Goal: Task Accomplishment & Management: Use online tool/utility

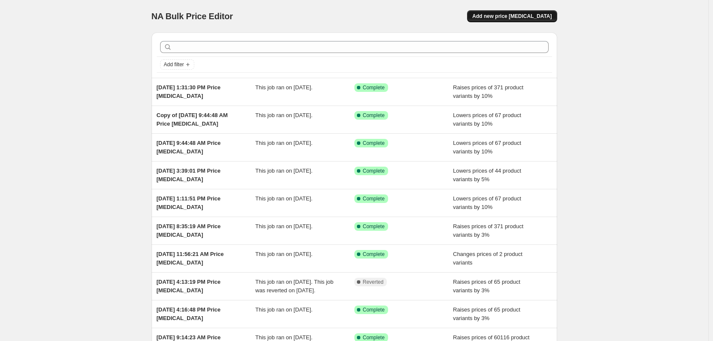
click at [526, 20] on button "Add new price [MEDICAL_DATA]" at bounding box center [512, 16] width 90 height 12
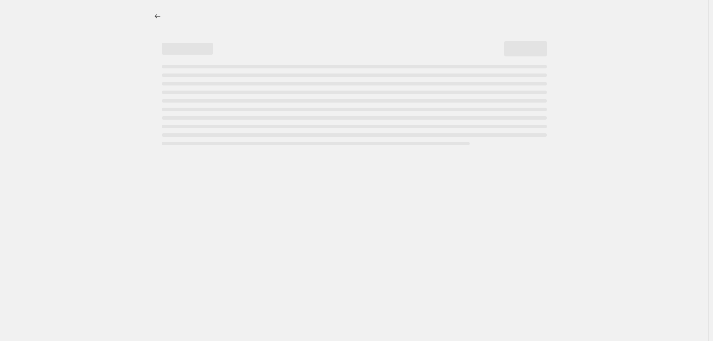
select select "percentage"
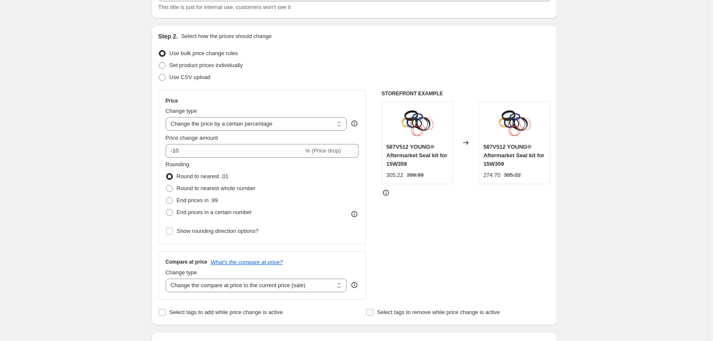
scroll to position [213, 0]
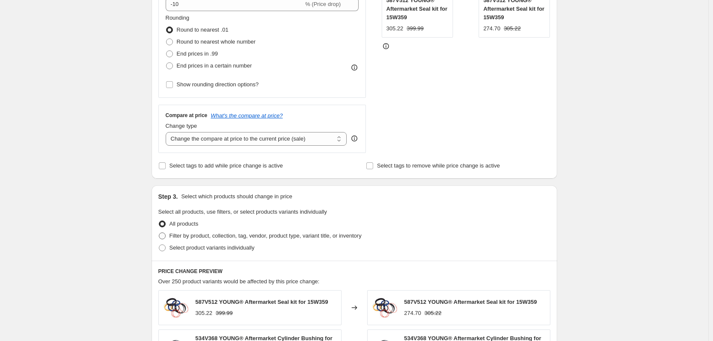
click at [166, 237] on span at bounding box center [162, 235] width 7 height 7
click at [159, 233] on input "Filter by product, collection, tag, vendor, product type, variant title, or inv…" at bounding box center [159, 232] width 0 height 0
radio input "true"
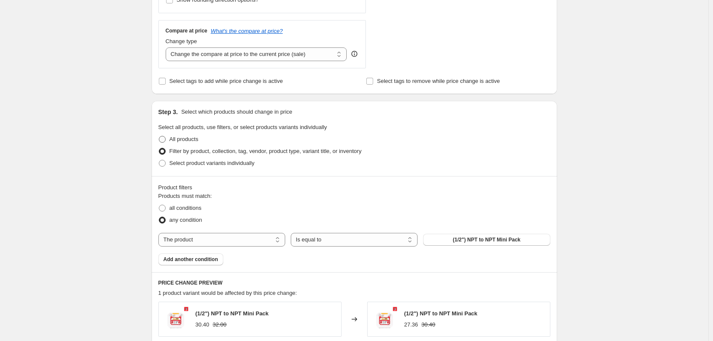
scroll to position [299, 0]
click at [251, 241] on select "The product The product's collection The product's tag The product's vendor The…" at bounding box center [221, 239] width 127 height 14
select select "vendor"
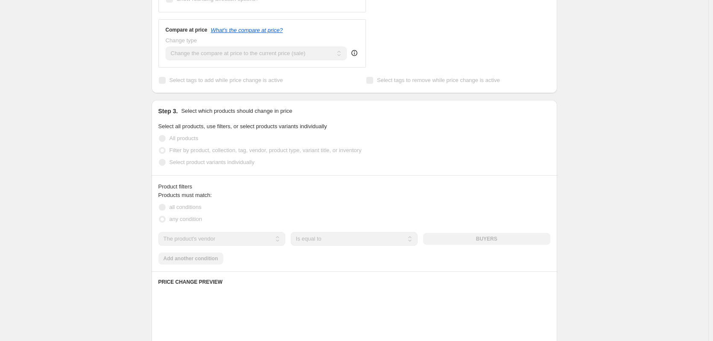
click at [450, 239] on div "BUYERS" at bounding box center [486, 239] width 127 height 12
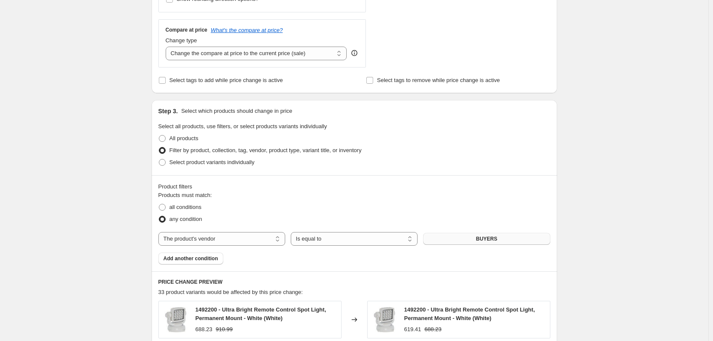
click at [448, 240] on button "BUYERS" at bounding box center [486, 239] width 127 height 12
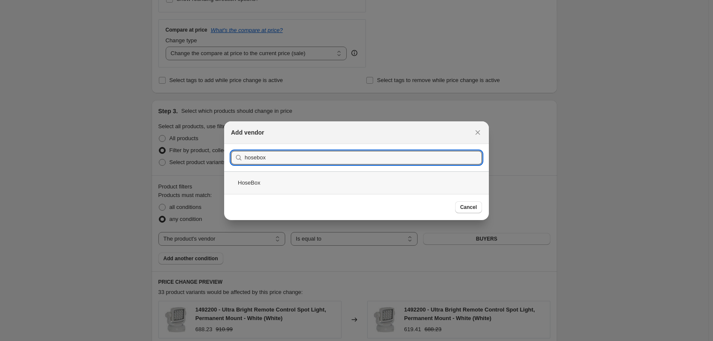
type input "hosebox"
click at [284, 183] on div "HoseBox" at bounding box center [356, 182] width 265 height 23
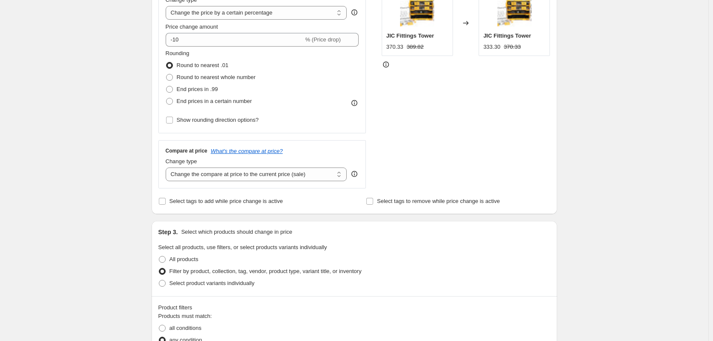
scroll to position [128, 0]
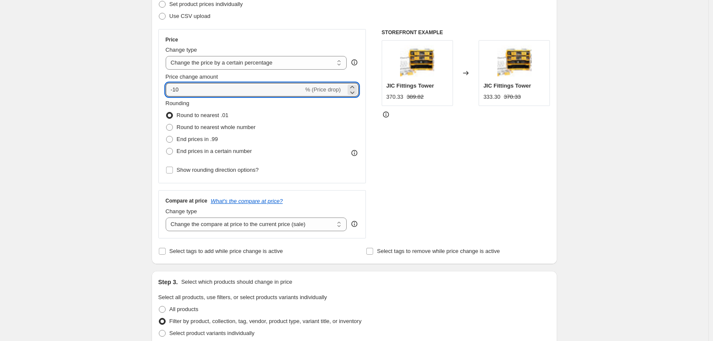
drag, startPoint x: 185, startPoint y: 91, endPoint x: 158, endPoint y: 90, distance: 26.9
click at [158, 90] on div "Step 2. Select how the prices should change Use bulk price change rules Set pro…" at bounding box center [354, 114] width 405 height 300
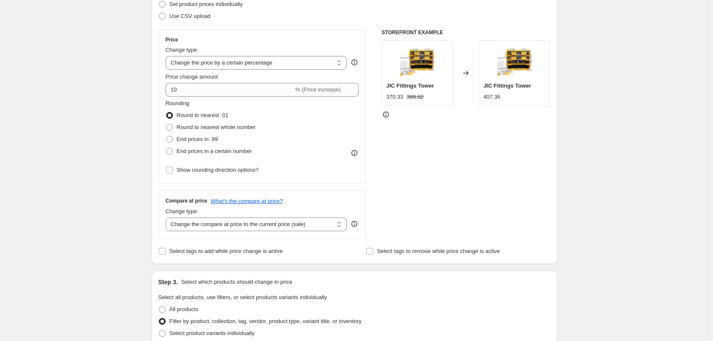
click at [131, 174] on div "Create new price change job. This page is ready Create new price change job Dra…" at bounding box center [354, 346] width 708 height 949
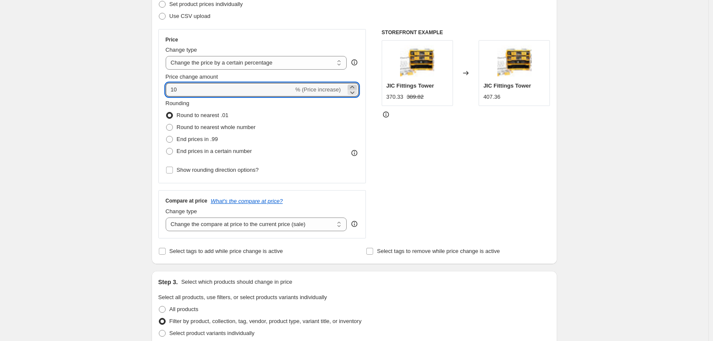
click at [356, 86] on icon at bounding box center [352, 87] width 9 height 9
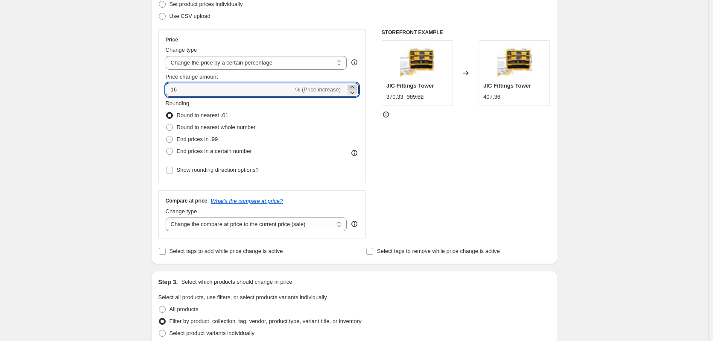
click at [356, 86] on icon at bounding box center [352, 87] width 9 height 9
click at [299, 118] on div "Rounding Round to nearest .01 Round to nearest whole number End prices in .99 E…" at bounding box center [262, 128] width 193 height 58
click at [352, 88] on icon at bounding box center [352, 92] width 9 height 9
click at [354, 87] on icon at bounding box center [352, 87] width 9 height 9
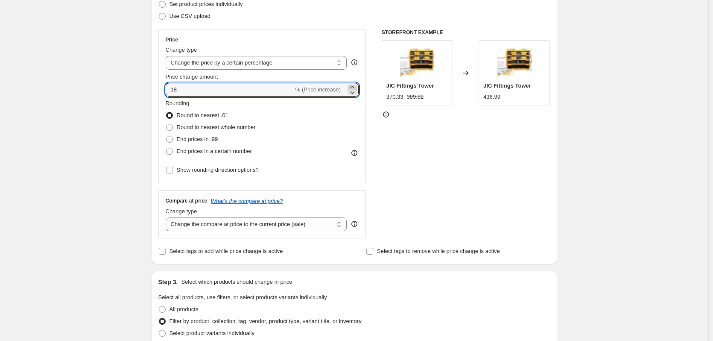
click at [354, 87] on icon at bounding box center [352, 87] width 9 height 9
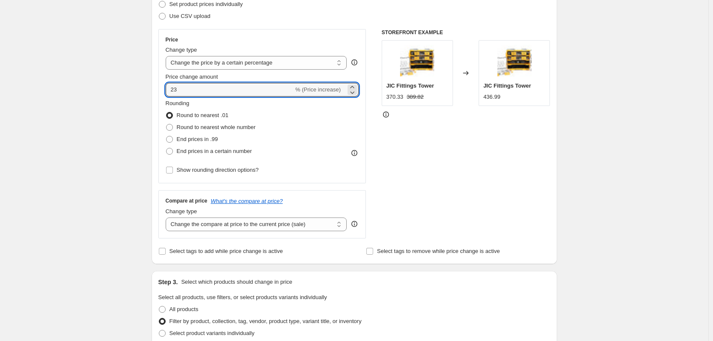
click at [337, 111] on div "Rounding Round to nearest .01 Round to nearest whole number End prices in .99 E…" at bounding box center [262, 128] width 193 height 58
click at [257, 93] on input "23" at bounding box center [230, 90] width 128 height 14
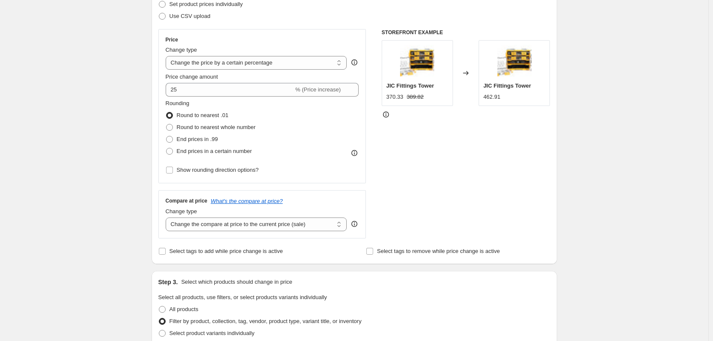
click at [329, 134] on div "Rounding Round to nearest .01 Round to nearest whole number End prices in .99 E…" at bounding box center [262, 128] width 193 height 58
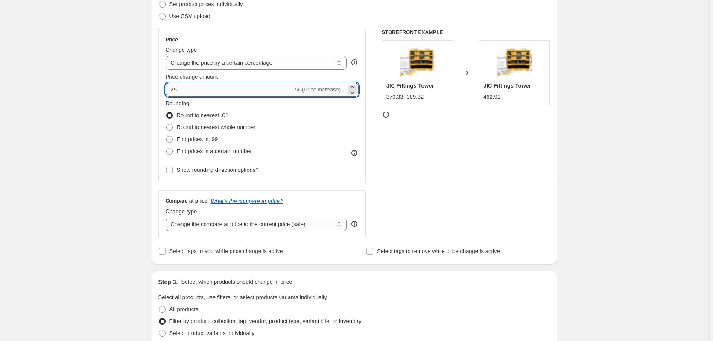
click at [274, 91] on input "25" at bounding box center [230, 90] width 128 height 14
drag, startPoint x: 274, startPoint y: 91, endPoint x: 73, endPoint y: 85, distance: 201.6
click at [73, 85] on div "Create new price change job. This page is ready Create new price change job Dra…" at bounding box center [354, 346] width 708 height 949
click at [317, 111] on div "Rounding Round to nearest .01 Round to nearest whole number End prices in .99 E…" at bounding box center [262, 128] width 193 height 58
drag, startPoint x: 206, startPoint y: 91, endPoint x: 164, endPoint y: 90, distance: 41.4
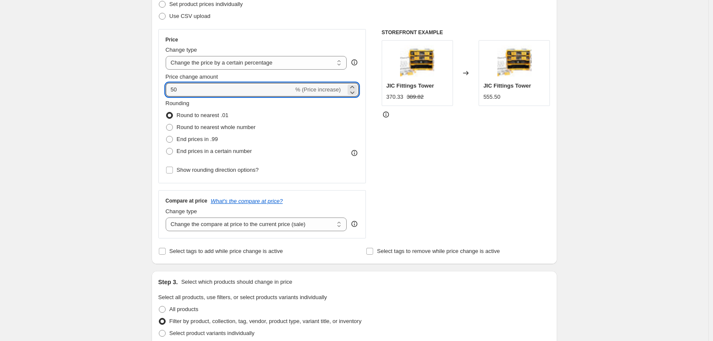
click at [164, 90] on div "Price Change type Change the price to a certain amount Change the price by a ce…" at bounding box center [262, 106] width 208 height 154
click at [150, 150] on div "Step 1. Optionally give your price change job a title (eg "March 30% off sale o…" at bounding box center [351, 334] width 412 height 872
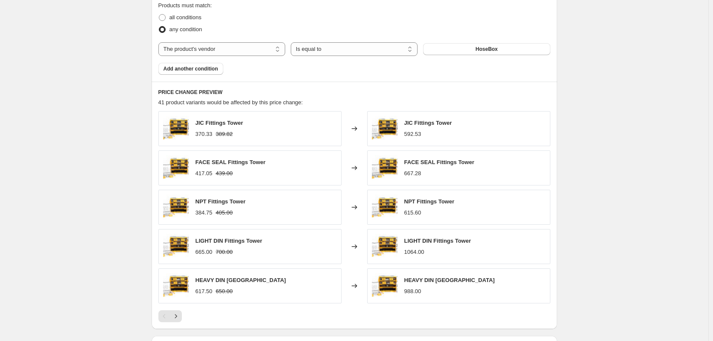
scroll to position [470, 0]
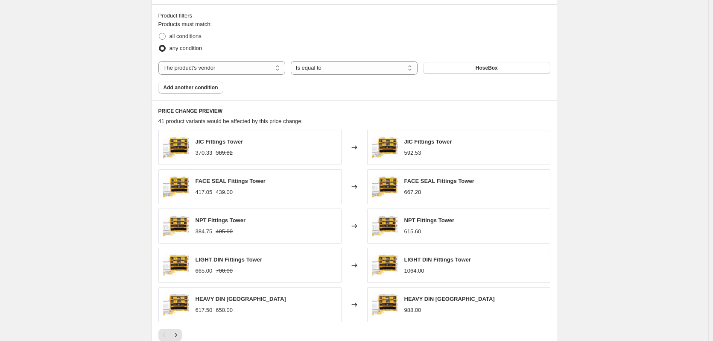
click at [97, 140] on div "Create new price change job. This page is ready Create new price change job Dra…" at bounding box center [354, 4] width 708 height 949
click at [614, 142] on div "Create new price change job. This page is ready Create new price change job Dra…" at bounding box center [354, 4] width 708 height 949
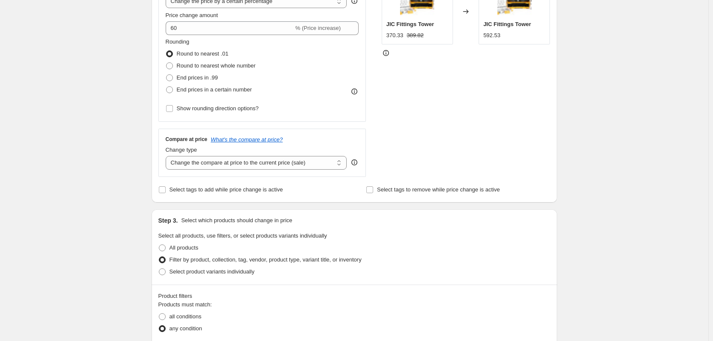
scroll to position [171, 0]
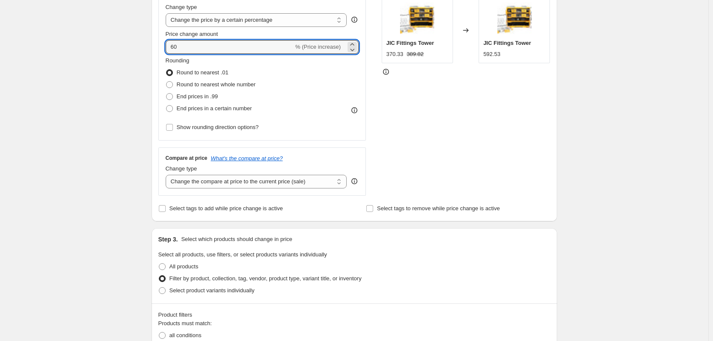
drag, startPoint x: 203, startPoint y: 50, endPoint x: 149, endPoint y: 43, distance: 54.2
click at [149, 43] on div "Step 1. Optionally give your price change job a title (eg "March 30% off sale o…" at bounding box center [351, 291] width 412 height 872
click at [146, 44] on div "Create new price change job. This page is ready Create new price change job Dra…" at bounding box center [354, 303] width 426 height 949
click at [190, 45] on input "70" at bounding box center [230, 47] width 128 height 14
drag, startPoint x: 190, startPoint y: 45, endPoint x: 142, endPoint y: 41, distance: 48.4
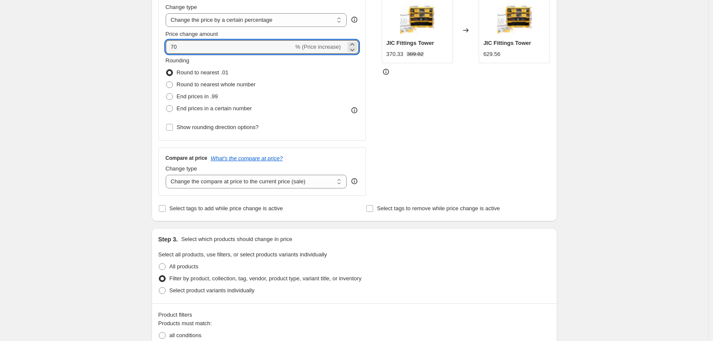
click at [142, 41] on div "Create new price change job. This page is ready Create new price change job Dra…" at bounding box center [354, 303] width 708 height 949
click at [123, 98] on div "Create new price change job. This page is ready Create new price change job Dra…" at bounding box center [354, 303] width 708 height 949
drag, startPoint x: 146, startPoint y: 44, endPoint x: 138, endPoint y: 44, distance: 8.1
click at [138, 44] on div "Create new price change job. This page is ready Create new price change job Dra…" at bounding box center [354, 303] width 708 height 949
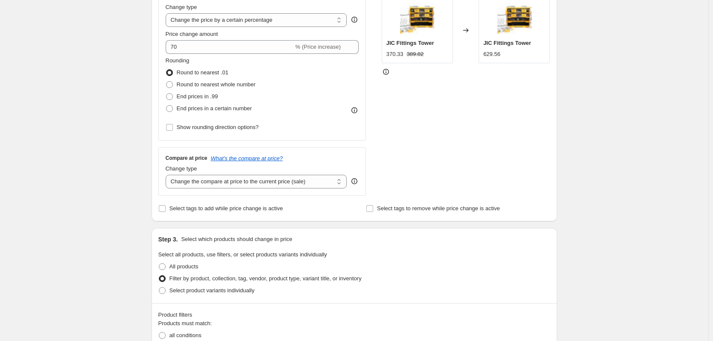
click at [137, 50] on div "Create new price change job. This page is ready Create new price change job Dra…" at bounding box center [354, 303] width 708 height 949
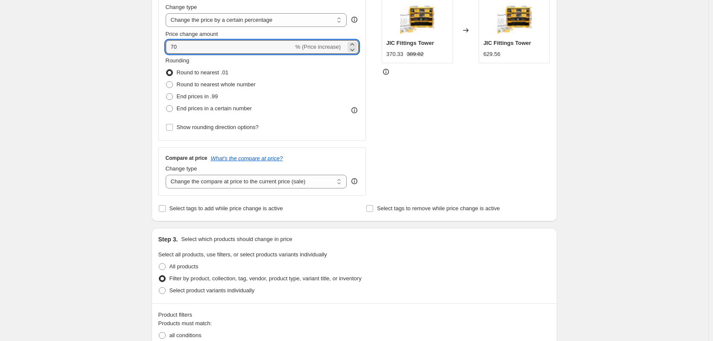
drag, startPoint x: 192, startPoint y: 43, endPoint x: 153, endPoint y: 51, distance: 39.3
click at [153, 51] on div "Step 2. Select how the prices should change Use bulk price change rules Set pro…" at bounding box center [354, 71] width 405 height 300
click at [138, 81] on div "Create new price change job. This page is ready Create new price change job Dra…" at bounding box center [354, 303] width 708 height 949
drag, startPoint x: 186, startPoint y: 49, endPoint x: 155, endPoint y: 50, distance: 30.7
click at [155, 50] on div "Step 2. Select how the prices should change Use bulk price change rules Set pro…" at bounding box center [354, 71] width 405 height 300
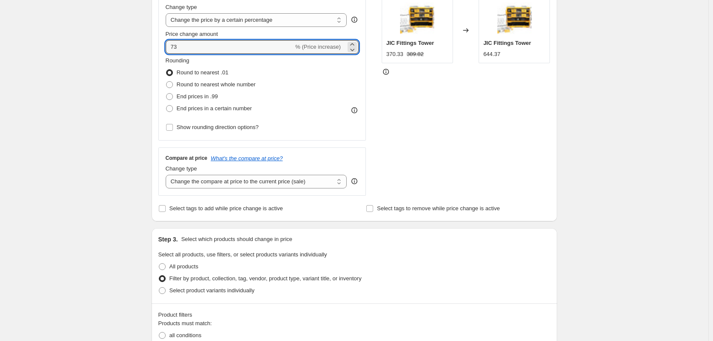
click at [169, 62] on span "Rounding" at bounding box center [178, 60] width 24 height 6
drag, startPoint x: 195, startPoint y: 44, endPoint x: 151, endPoint y: 53, distance: 45.6
click at [151, 53] on div "Step 1. Optionally give your price change job a title (eg "March 30% off sale o…" at bounding box center [351, 291] width 412 height 872
type input "74"
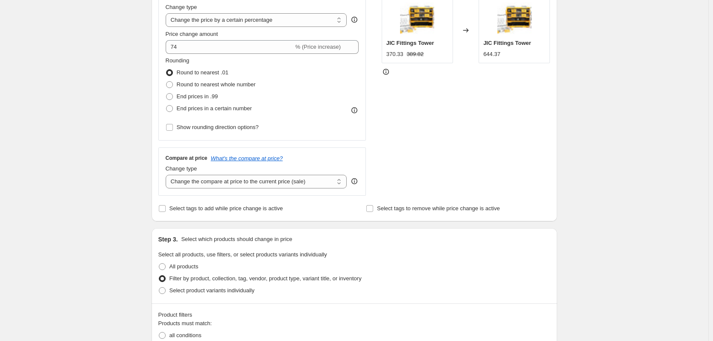
click at [97, 81] on div "Create new price change job. This page is ready Create new price change job Dra…" at bounding box center [354, 303] width 708 height 949
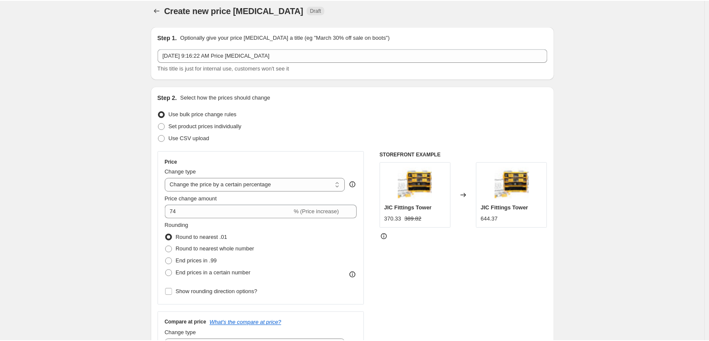
scroll to position [0, 0]
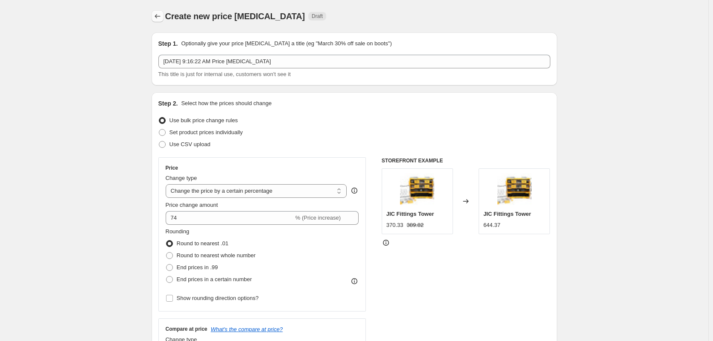
click at [157, 17] on icon "Price change jobs" at bounding box center [157, 16] width 9 height 9
